Goal: Task Accomplishment & Management: Use online tool/utility

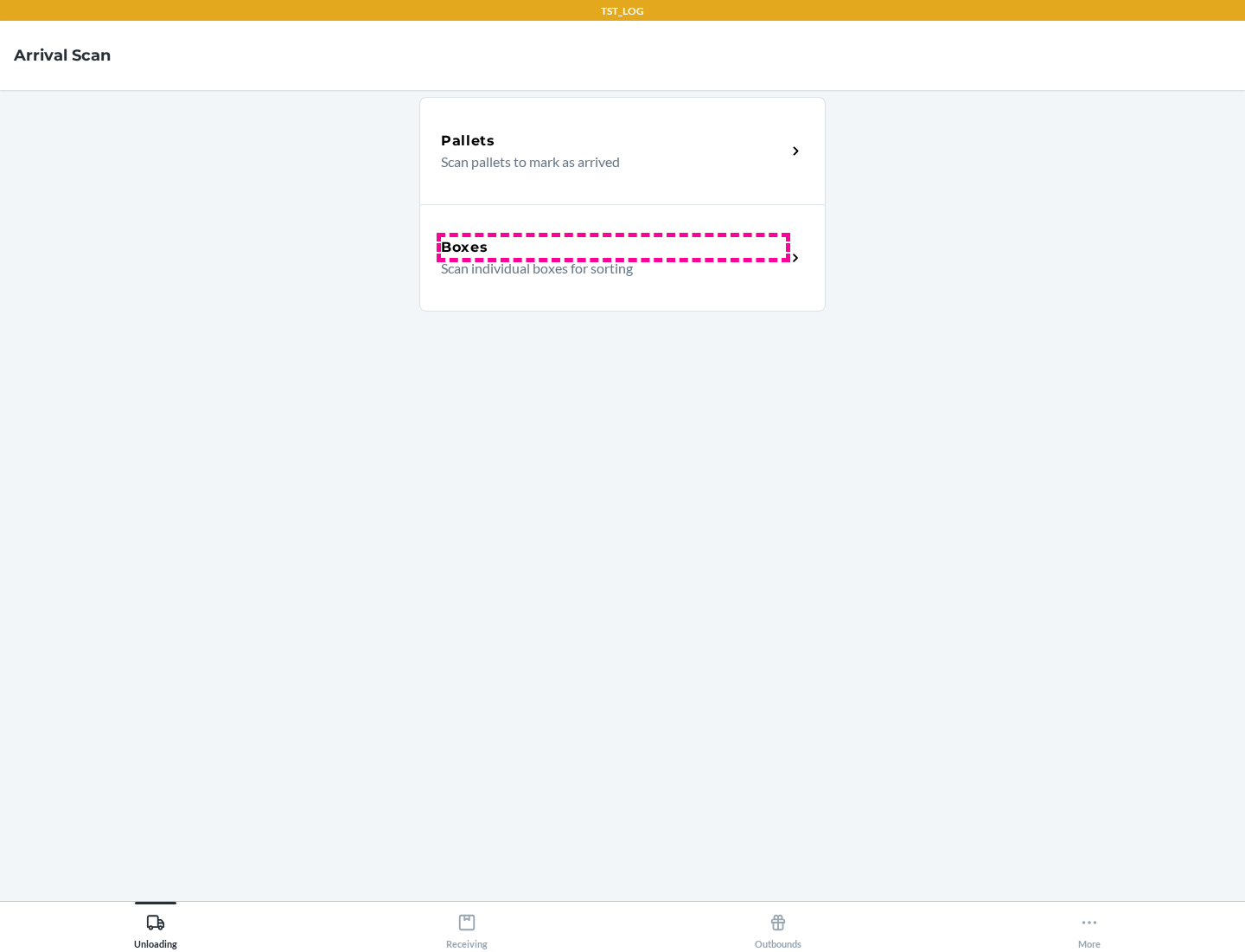
click at [613, 248] on div "Boxes" at bounding box center [613, 248] width 346 height 21
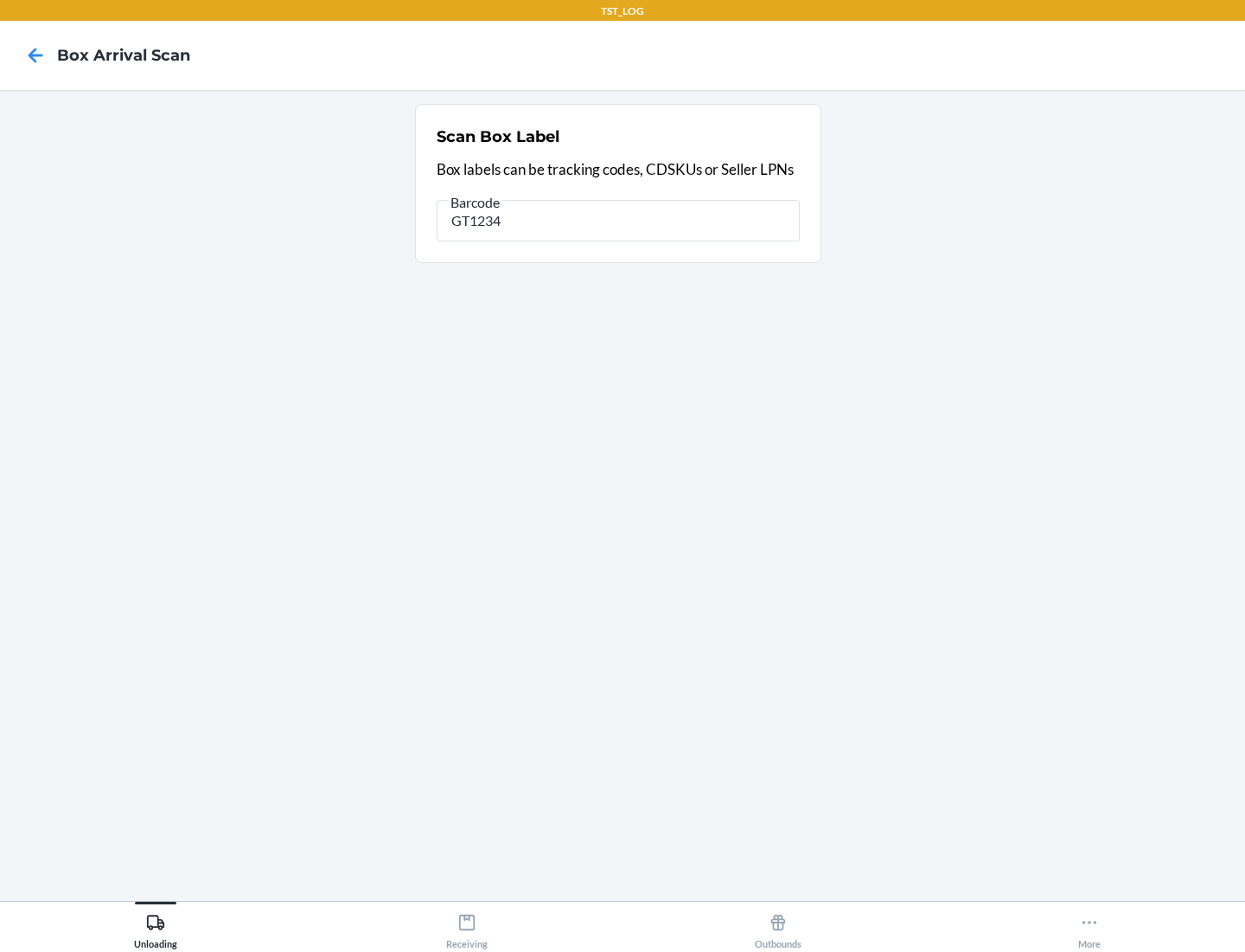
type input "GT1234"
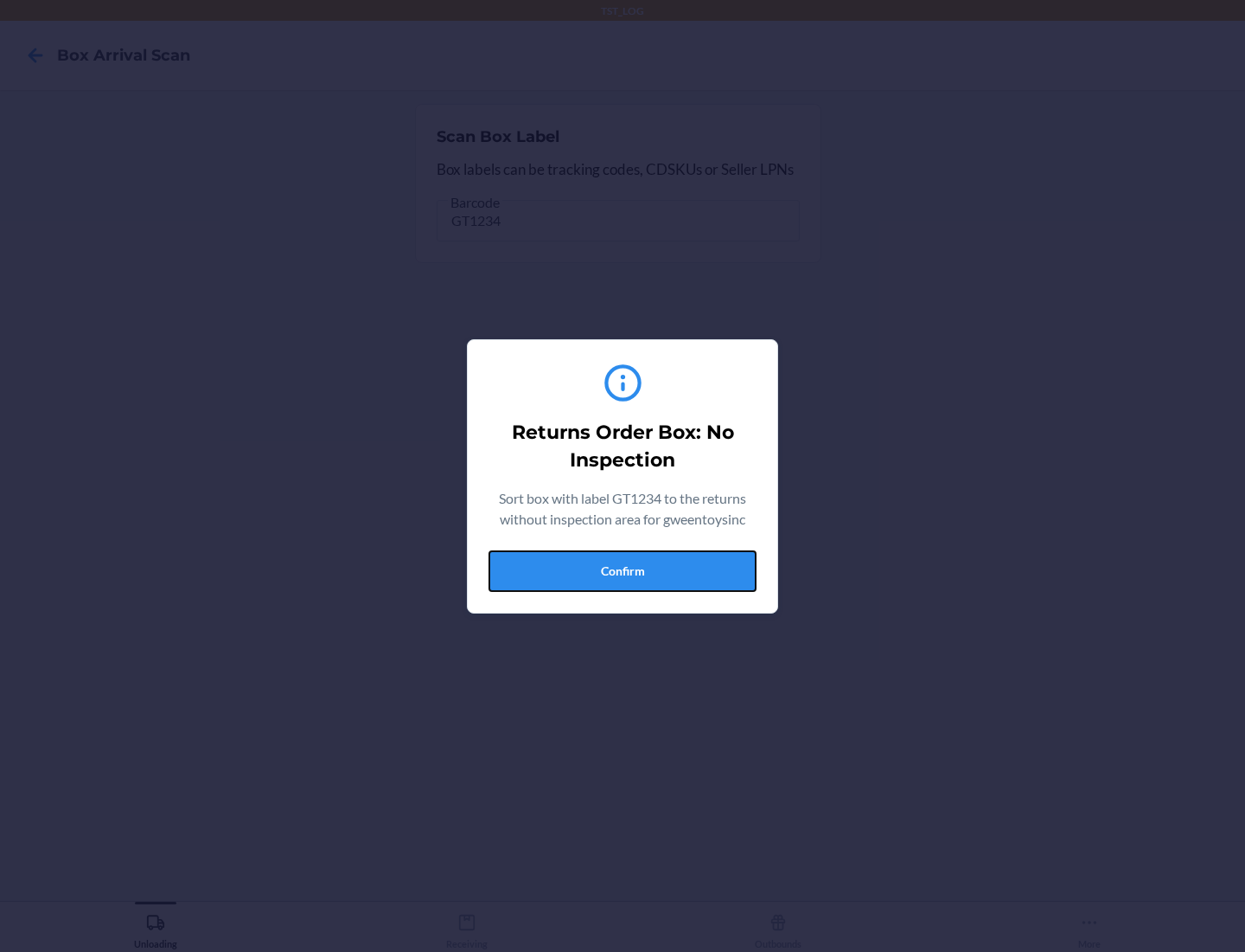
click at [622, 570] on button "Confirm" at bounding box center [622, 571] width 268 height 42
